Goal: Find specific page/section: Find specific page/section

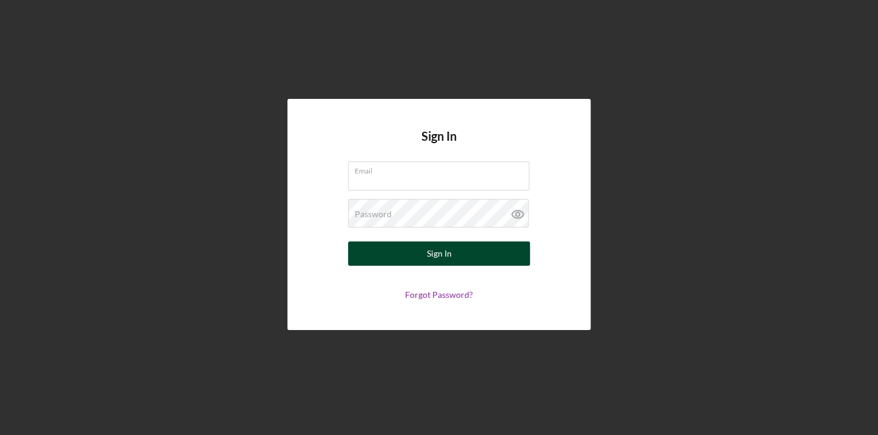
type input "[EMAIL_ADDRESS][DOMAIN_NAME]"
click at [440, 254] on div "Sign In" at bounding box center [439, 253] width 25 height 24
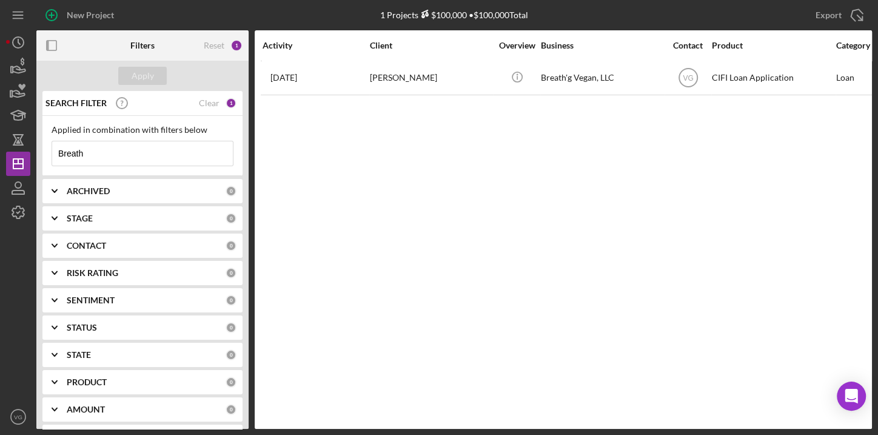
click at [133, 155] on input "Breath" at bounding box center [142, 153] width 181 height 24
drag, startPoint x: 133, startPoint y: 153, endPoint x: 49, endPoint y: 147, distance: 84.6
click at [49, 147] on div "Applied in combination with filters below Breath Icon/Menu Close" at bounding box center [142, 146] width 200 height 60
type input "eat here"
click at [145, 78] on div "Apply" at bounding box center [143, 76] width 22 height 18
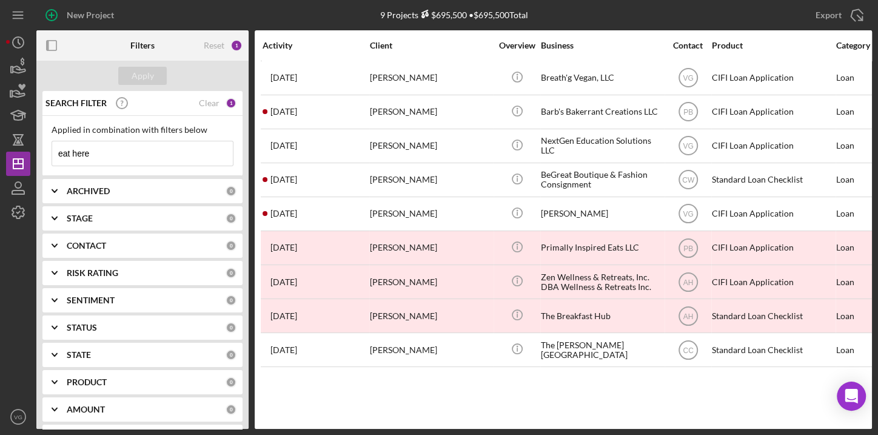
click at [455, 391] on div "Activity Client Overview Business Contact Product Category Amount Started Closi…" at bounding box center [563, 229] width 617 height 399
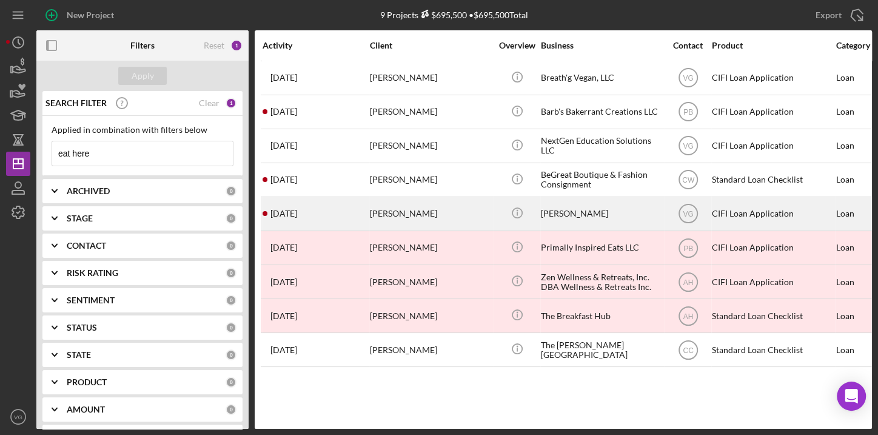
click at [573, 213] on div "[PERSON_NAME]" at bounding box center [601, 214] width 121 height 32
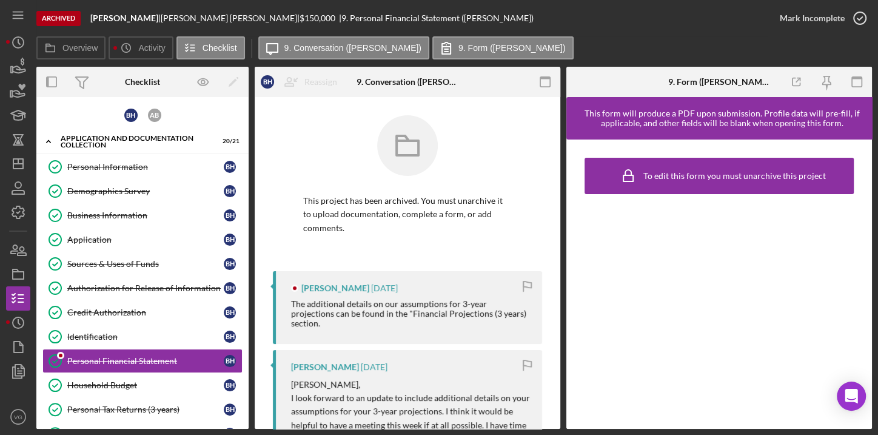
scroll to position [94, 0]
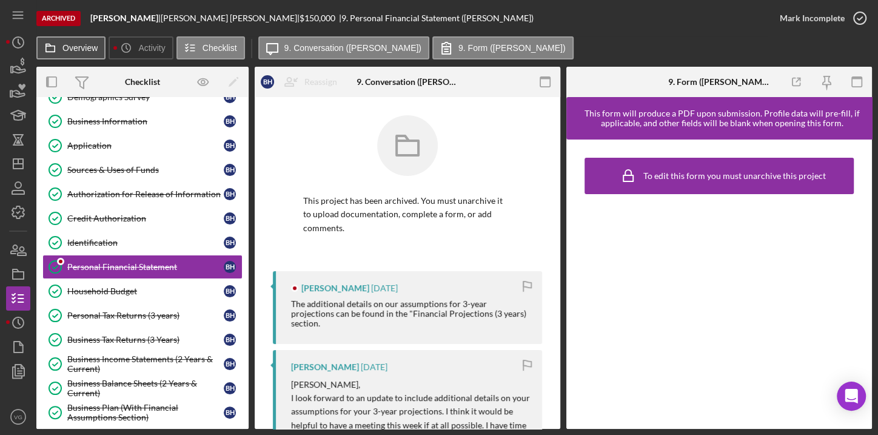
click at [88, 44] on label "Overview" at bounding box center [79, 48] width 35 height 10
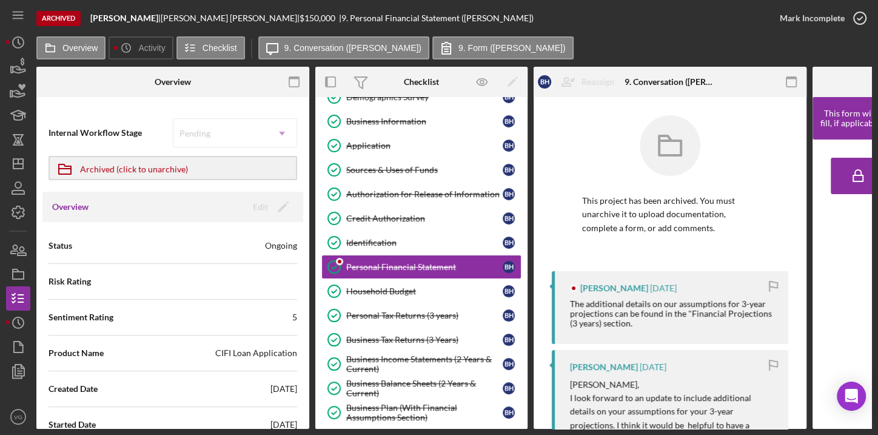
scroll to position [55, 0]
